Goal: Task Accomplishment & Management: Manage account settings

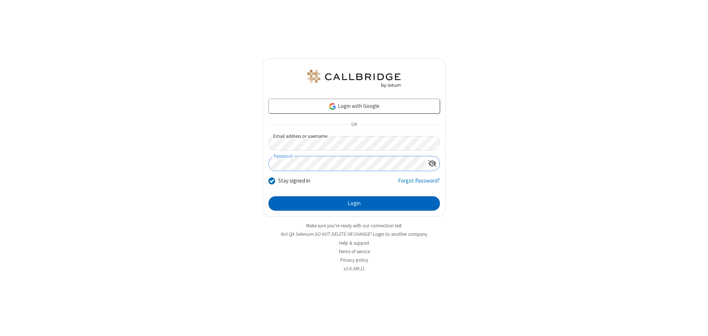
click at [354, 204] on button "Login" at bounding box center [353, 203] width 171 height 15
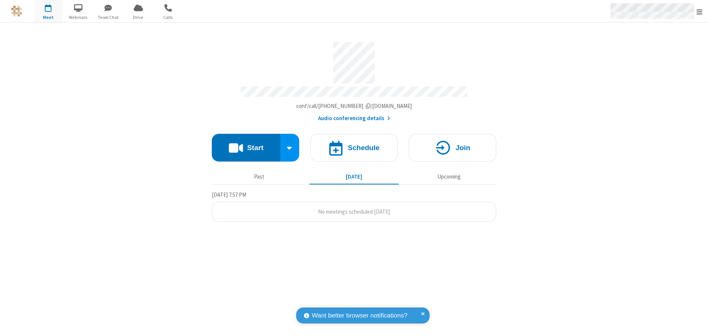
click at [699, 11] on span "Open menu" at bounding box center [699, 11] width 6 height 7
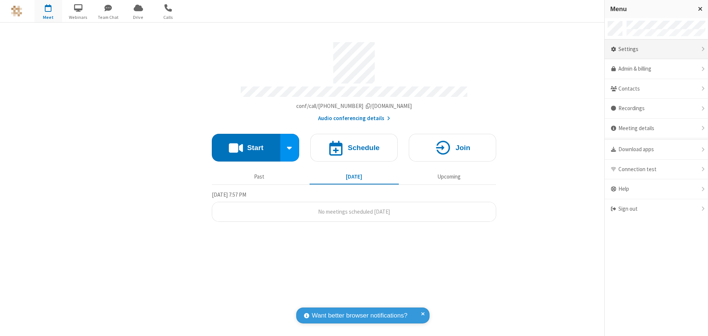
click at [656, 49] on div "Settings" at bounding box center [655, 50] width 103 height 20
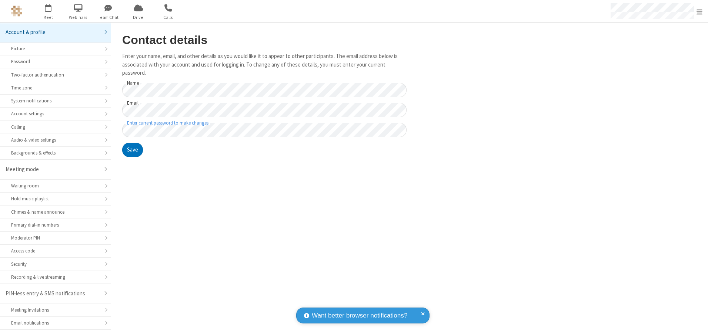
scroll to position [13, 0]
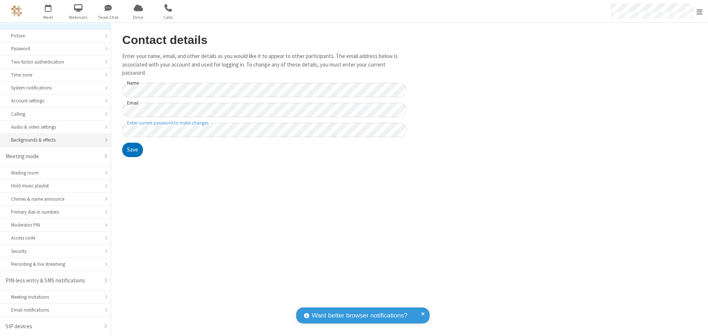
click at [53, 140] on div "Backgrounds & effects" at bounding box center [55, 140] width 88 height 7
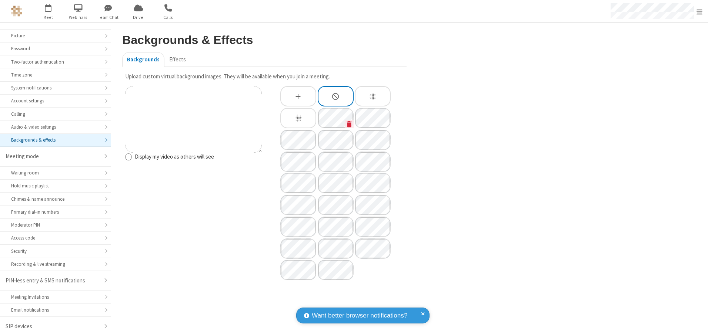
click at [349, 124] on icon "Custom Background" at bounding box center [349, 124] width 5 height 6
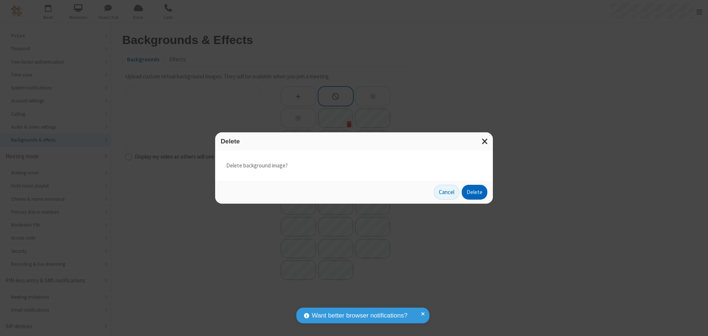
click at [474, 192] on button "Delete" at bounding box center [474, 192] width 26 height 15
